Goal: Use online tool/utility: Utilize a website feature to perform a specific function

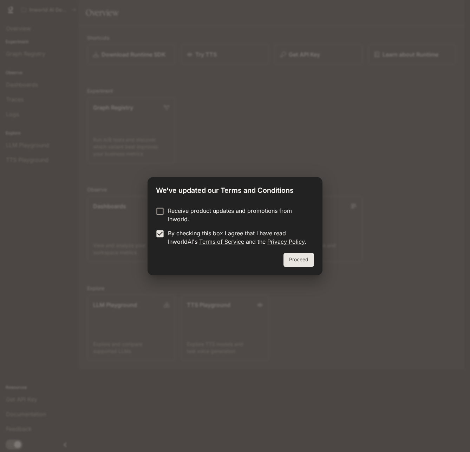
click at [296, 261] on button "Proceed" at bounding box center [298, 260] width 31 height 14
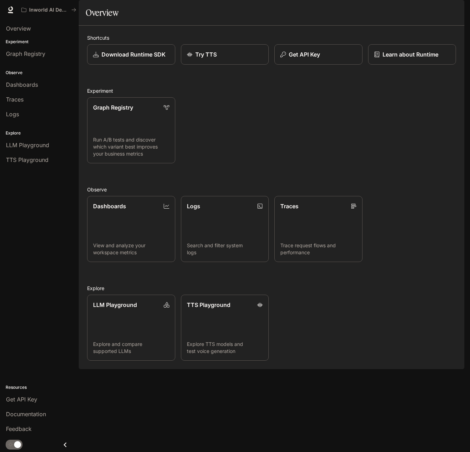
click at [253, 137] on div "Graph Registry Run A/B tests and discover which variant best improves your busi…" at bounding box center [268, 128] width 374 height 72
click at [231, 341] on link "TTS Playground Explore TTS models and test voice generation" at bounding box center [224, 327] width 89 height 67
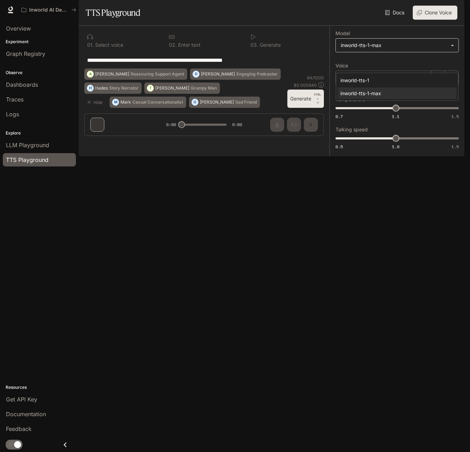
click at [372, 66] on body "**********" at bounding box center [235, 226] width 470 height 452
drag, startPoint x: 284, startPoint y: 155, endPoint x: 369, endPoint y: 58, distance: 128.9
click at [285, 155] on div at bounding box center [235, 226] width 470 height 452
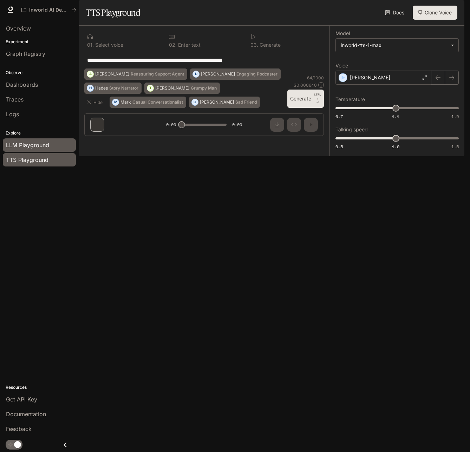
click at [34, 144] on span "LLM Playground" at bounding box center [27, 145] width 43 height 8
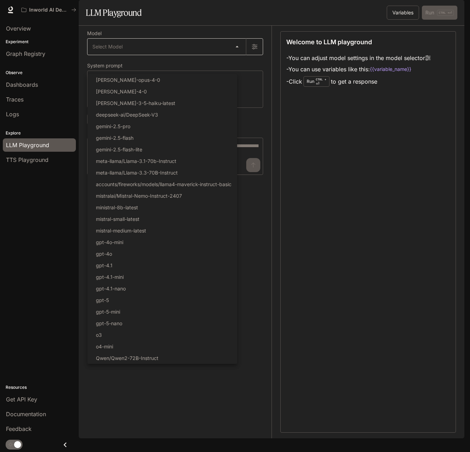
click at [178, 61] on body "Skip to main content Inworld AI Demos Documentation Documentation Portal Overvi…" at bounding box center [235, 226] width 470 height 452
click at [52, 246] on div at bounding box center [235, 226] width 470 height 452
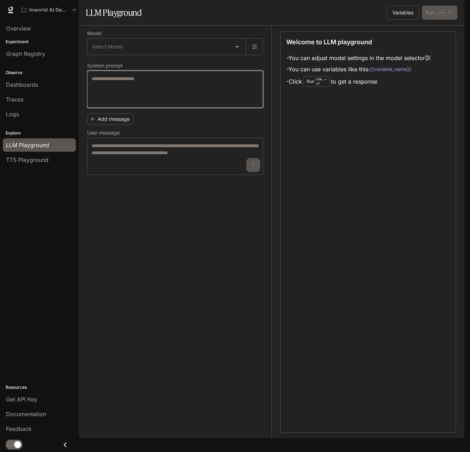
click at [130, 103] on textarea at bounding box center [175, 89] width 167 height 28
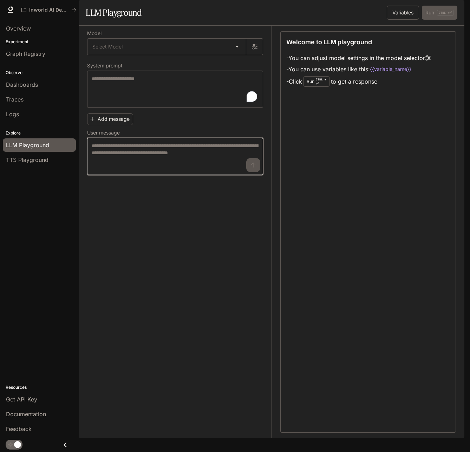
click at [141, 170] on textarea at bounding box center [175, 156] width 167 height 28
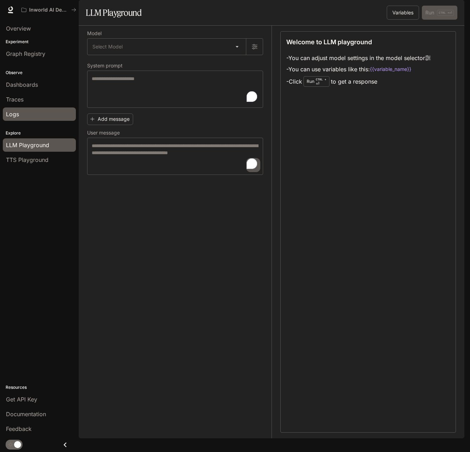
click at [24, 112] on div "Logs" at bounding box center [39, 114] width 67 height 8
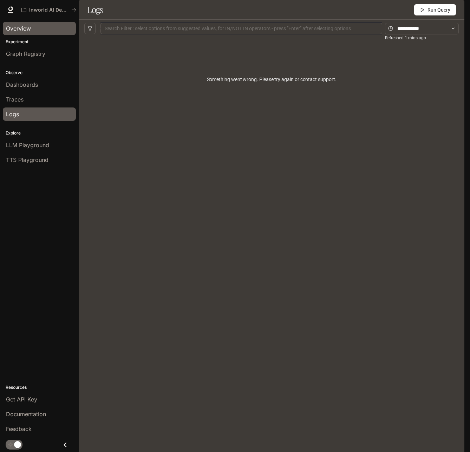
click at [31, 30] on div "Overview" at bounding box center [39, 28] width 67 height 8
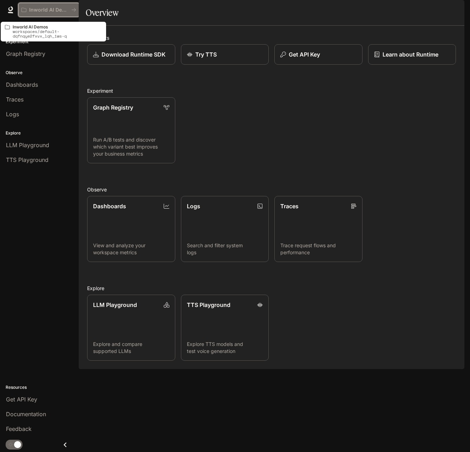
click at [47, 8] on p "Inworld AI Demos" at bounding box center [48, 10] width 39 height 6
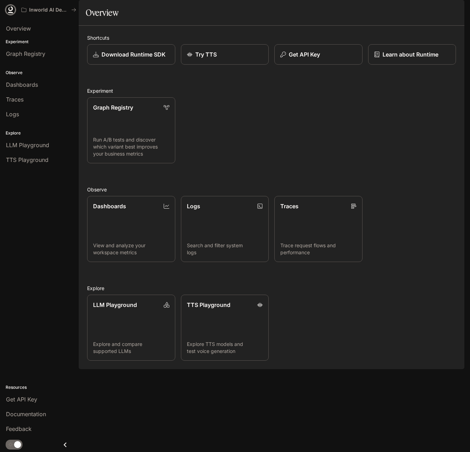
click at [11, 13] on icon at bounding box center [10, 12] width 5 height 1
click at [143, 247] on link "Dashboards View and analyze your workspace metrics" at bounding box center [131, 229] width 89 height 67
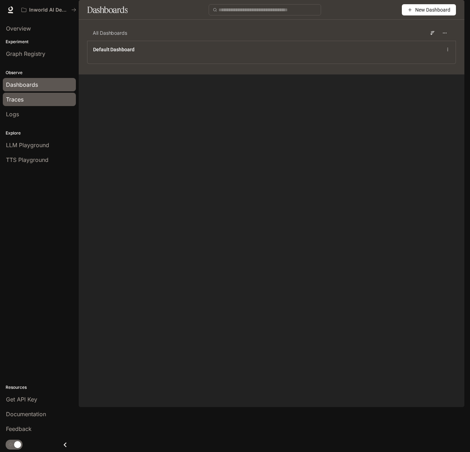
click at [20, 100] on span "Traces" at bounding box center [15, 99] width 18 height 8
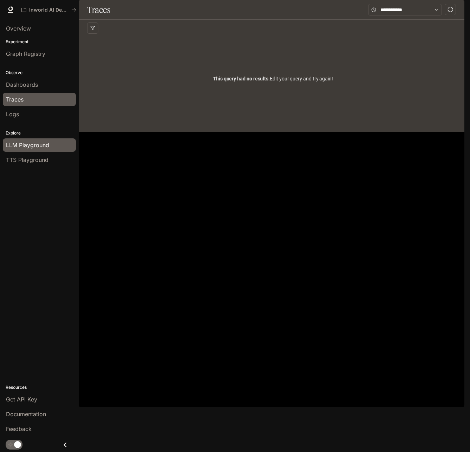
click at [48, 148] on span "LLM Playground" at bounding box center [27, 145] width 43 height 8
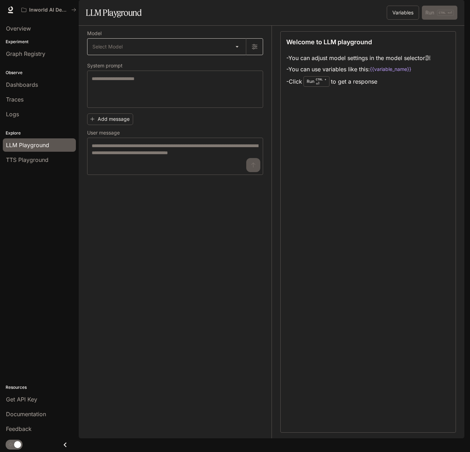
click at [124, 64] on body "Skip to main content Inworld AI Demos Documentation Documentation Portal Overvi…" at bounding box center [235, 226] width 470 height 452
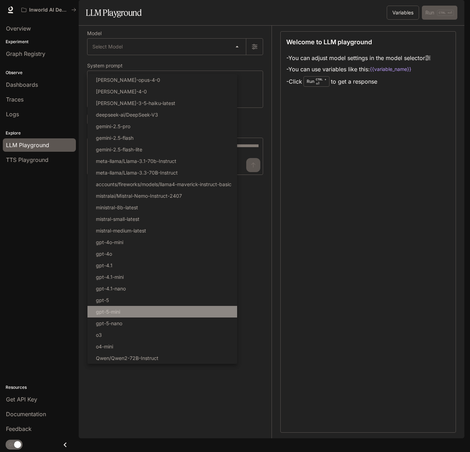
click at [140, 315] on li "gpt-5-mini" at bounding box center [162, 312] width 150 height 12
type input "**********"
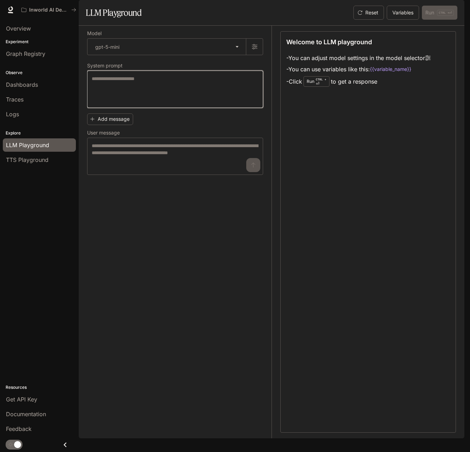
click at [135, 103] on textarea at bounding box center [175, 89] width 167 height 28
